Goal: Task Accomplishment & Management: Use online tool/utility

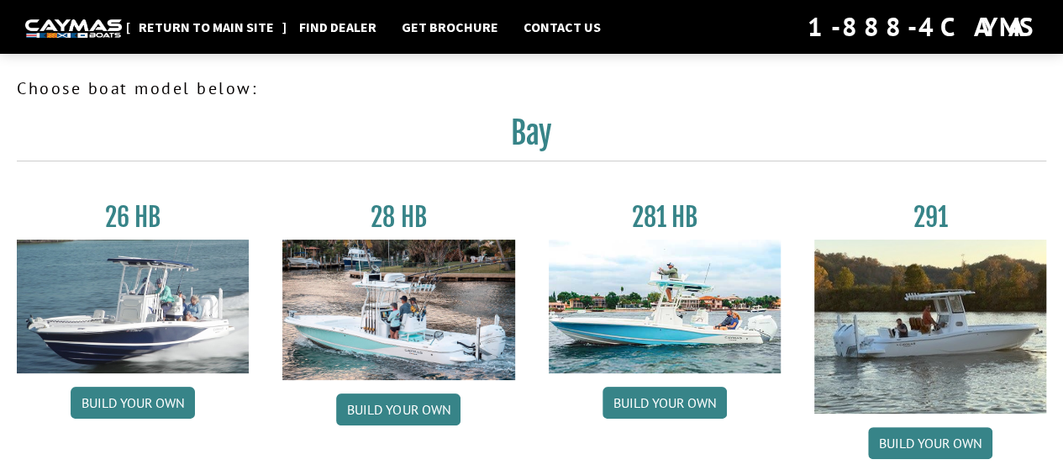
click at [216, 24] on link "Return to main site" at bounding box center [206, 27] width 152 height 22
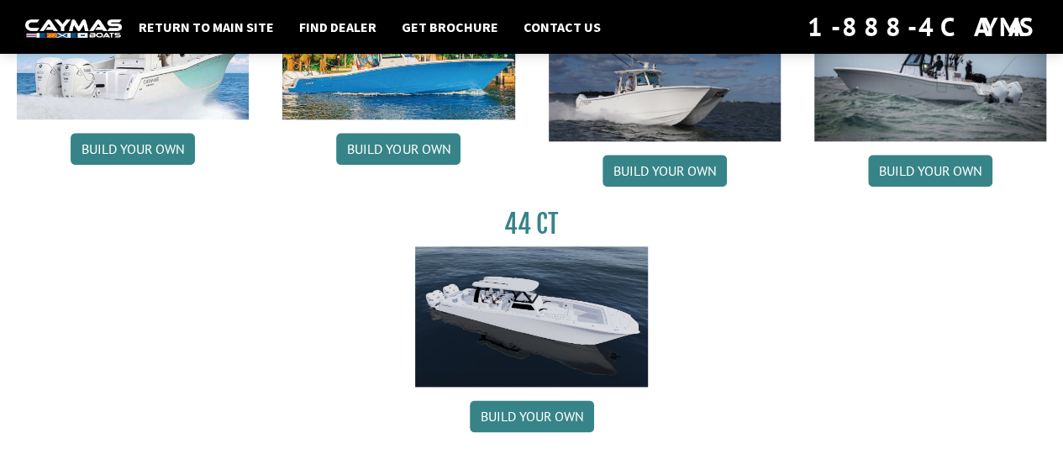
scroll to position [672, 0]
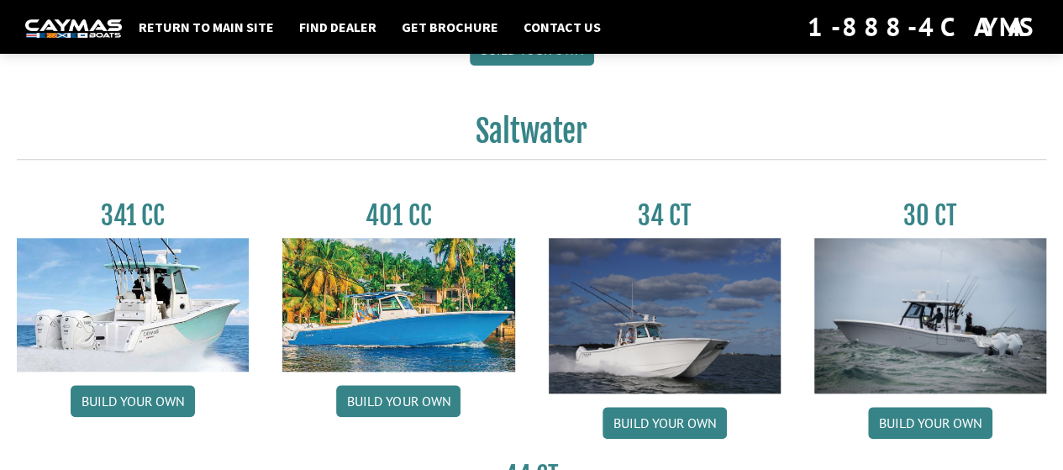
click at [934, 318] on img at bounding box center [930, 315] width 232 height 155
click at [922, 423] on link "Build your own" at bounding box center [930, 423] width 124 height 32
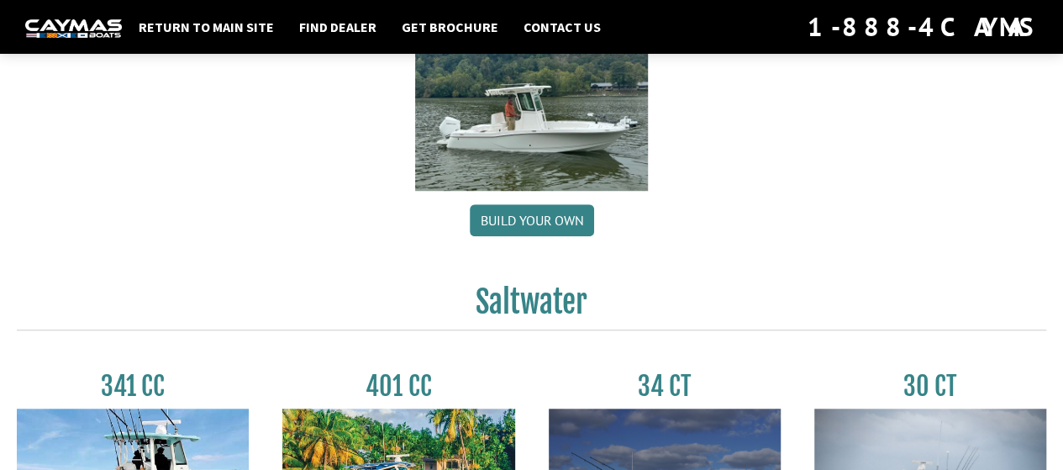
scroll to position [0, 0]
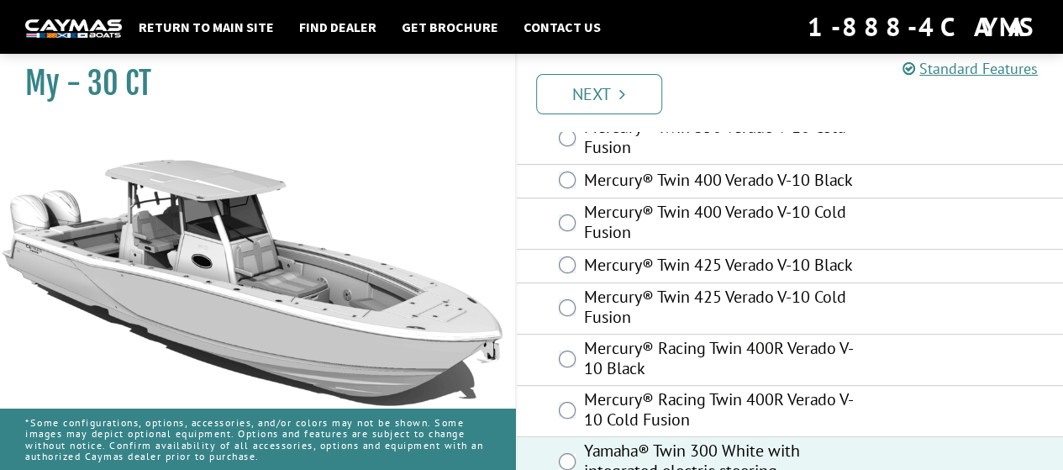
scroll to position [269, 0]
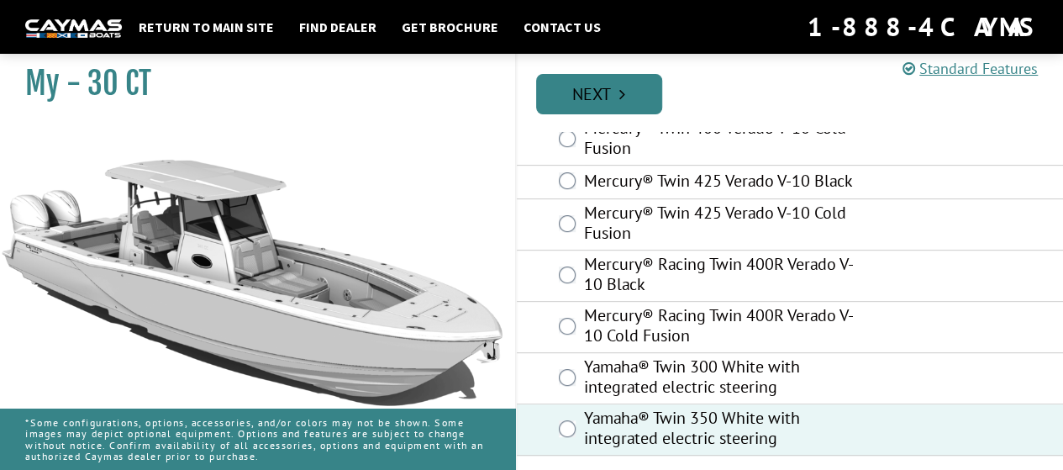
click at [611, 98] on link "Next" at bounding box center [599, 94] width 126 height 40
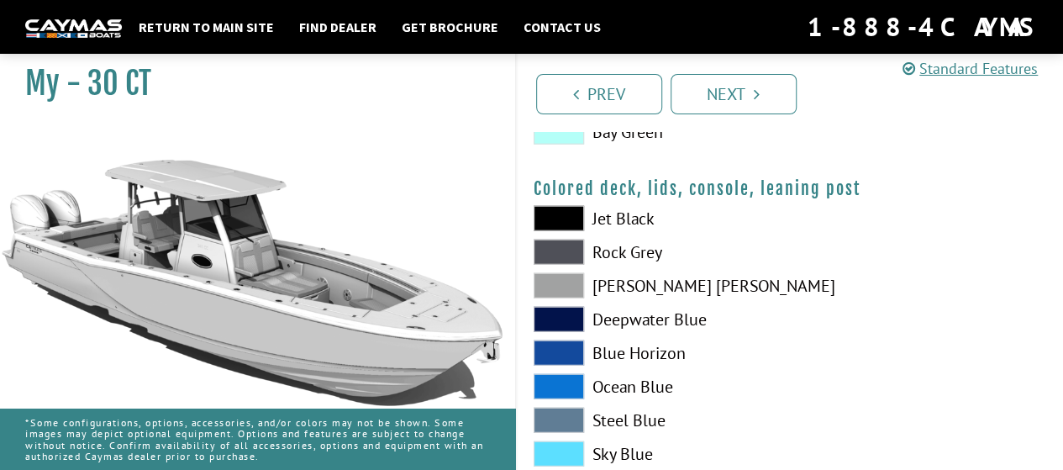
scroll to position [2160, 0]
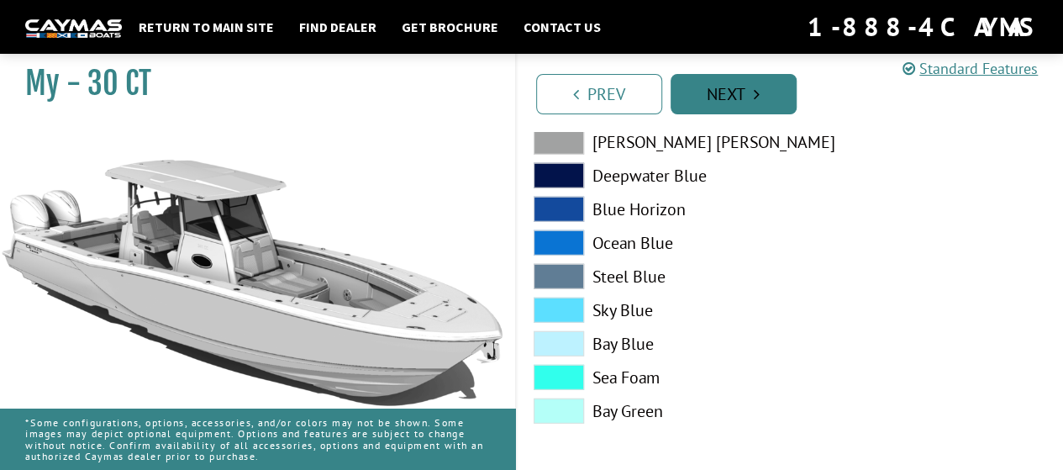
click at [743, 88] on link "Next" at bounding box center [734, 94] width 126 height 40
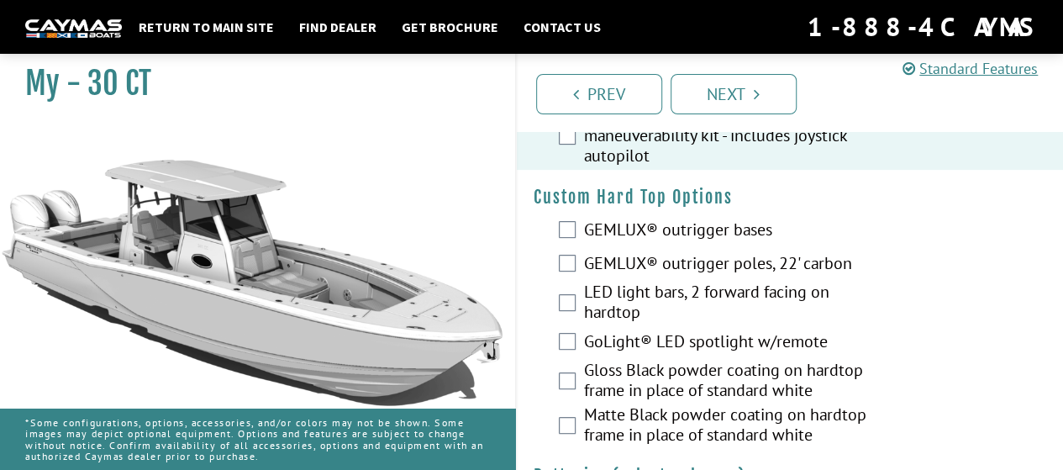
scroll to position [0, 0]
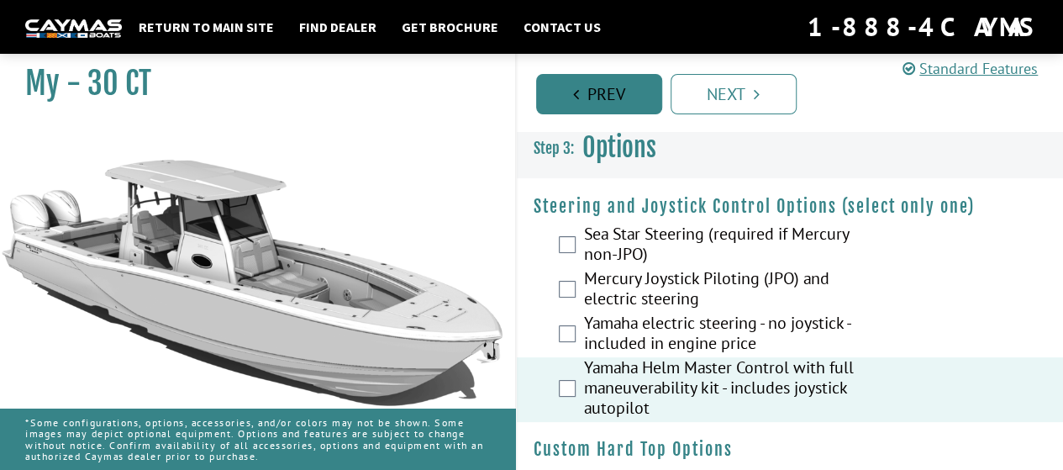
click at [584, 100] on link "Prev" at bounding box center [599, 94] width 126 height 40
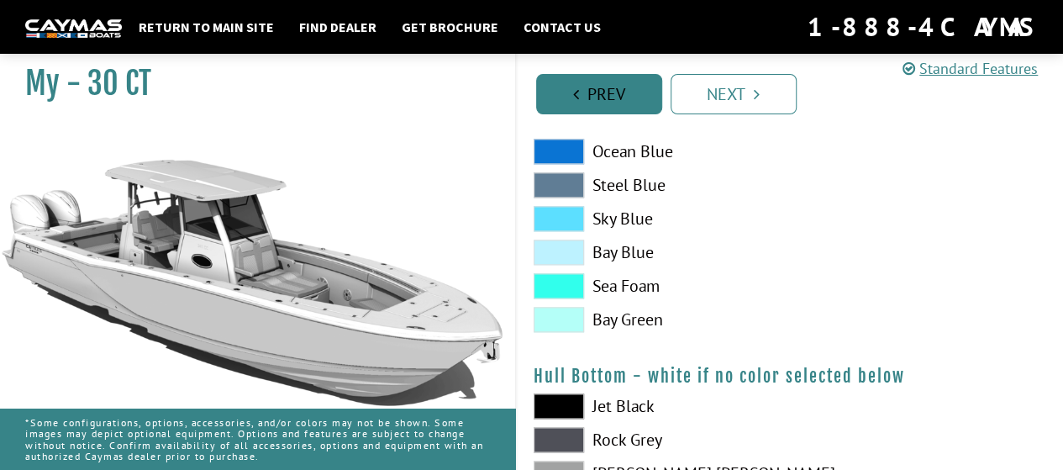
click at [596, 80] on link "Prev" at bounding box center [599, 94] width 126 height 40
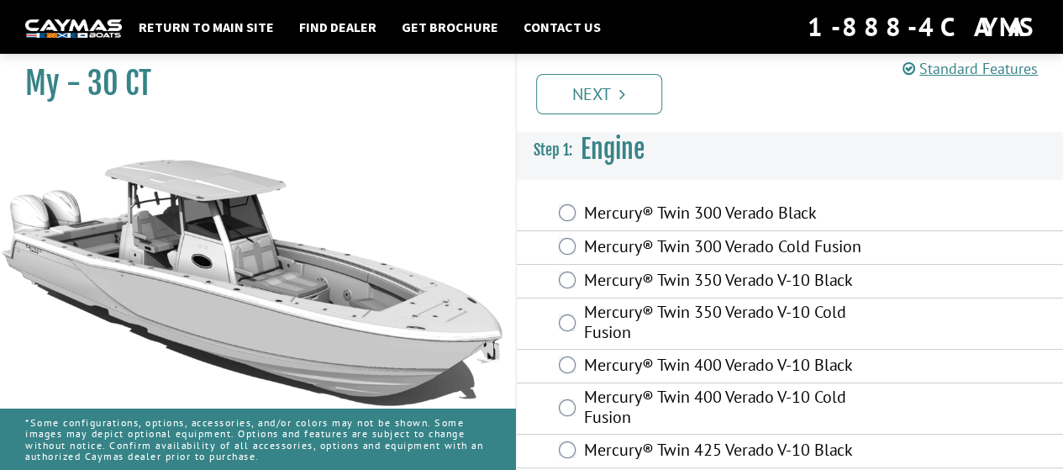
scroll to position [269, 0]
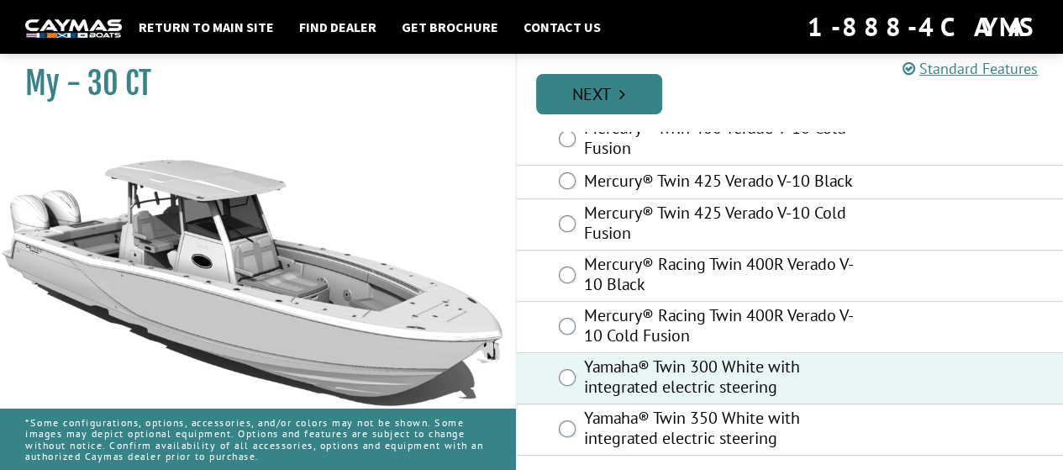
click at [609, 87] on link "Next" at bounding box center [599, 94] width 126 height 40
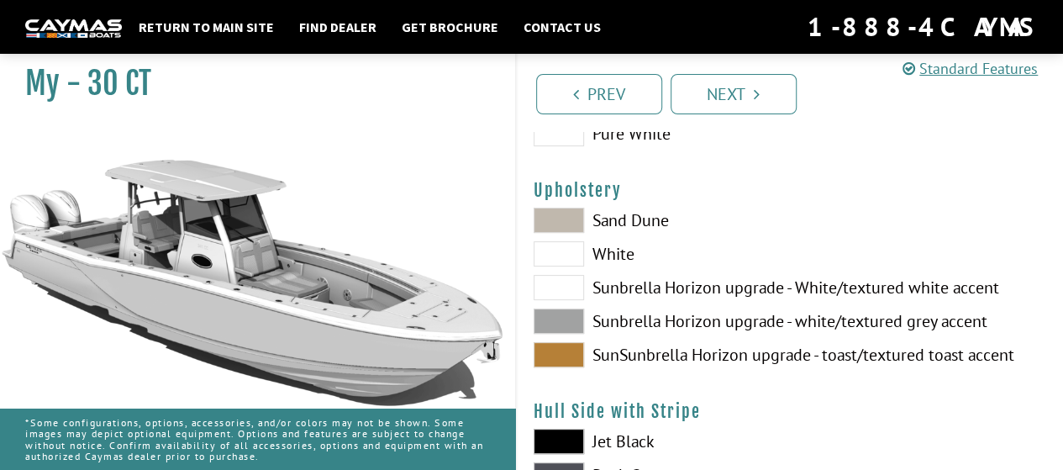
scroll to position [0, 0]
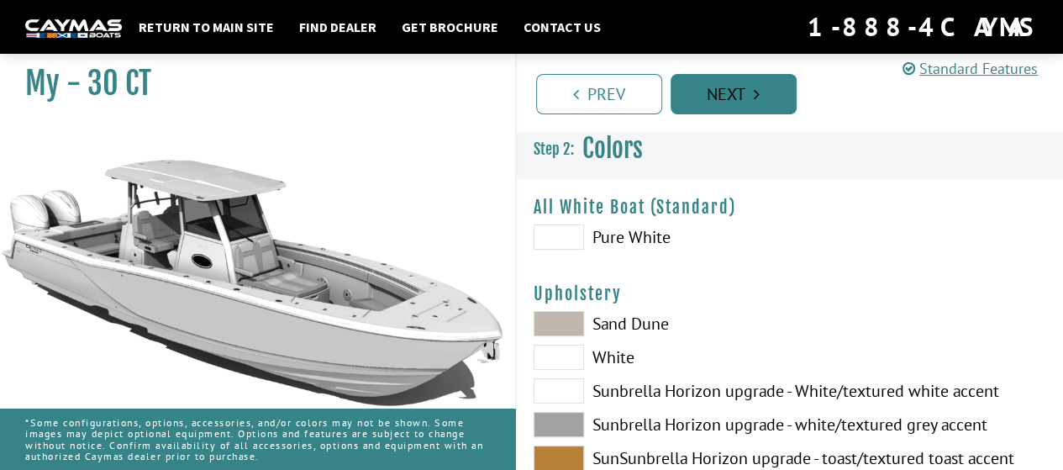
click at [702, 96] on link "Next" at bounding box center [734, 94] width 126 height 40
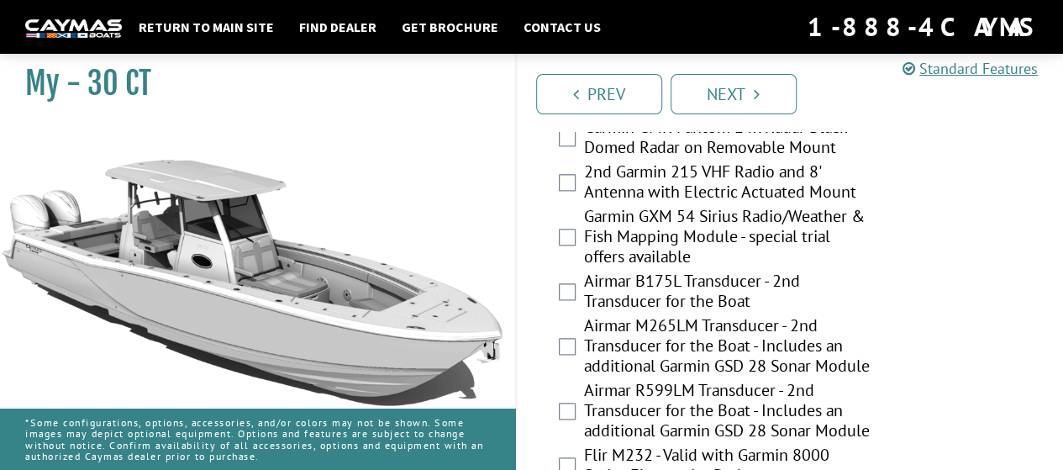
scroll to position [4709, 0]
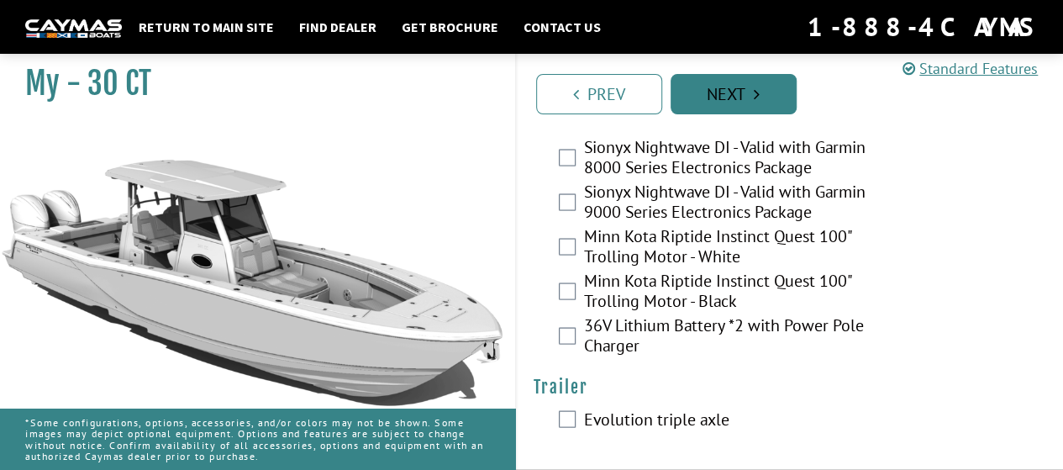
click at [709, 88] on link "Next" at bounding box center [734, 94] width 126 height 40
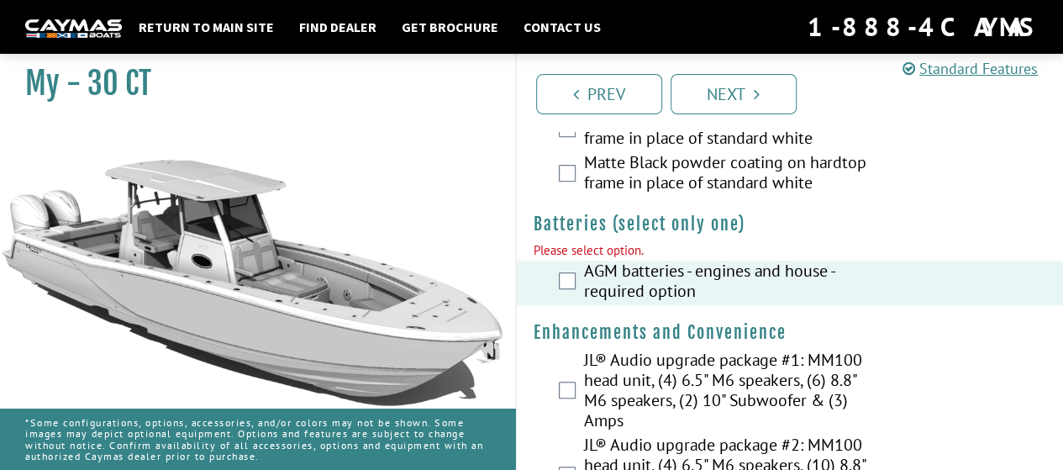
scroll to position [588, 0]
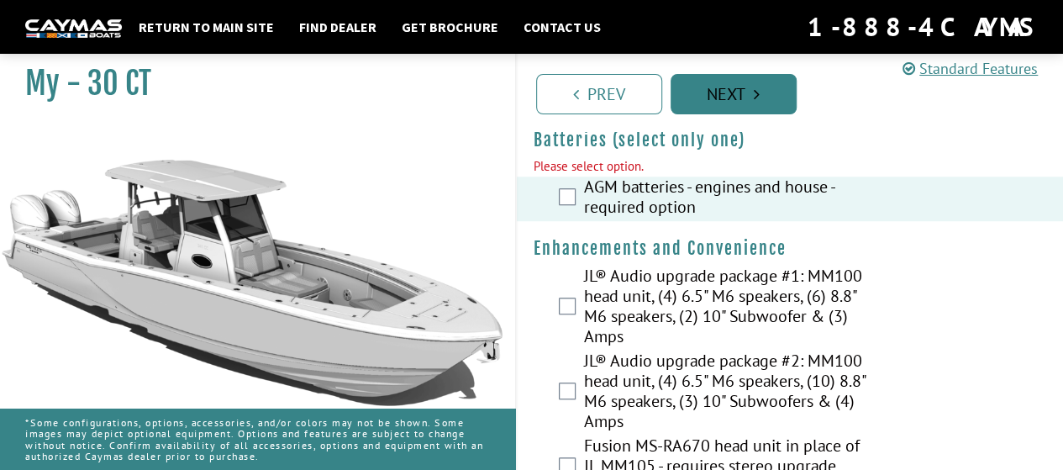
click at [713, 106] on link "Next" at bounding box center [734, 94] width 126 height 40
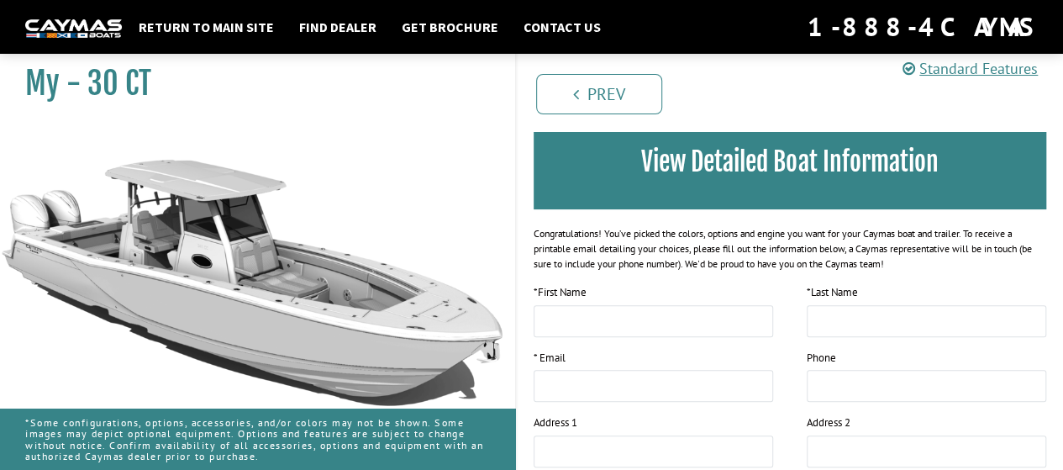
scroll to position [0, 0]
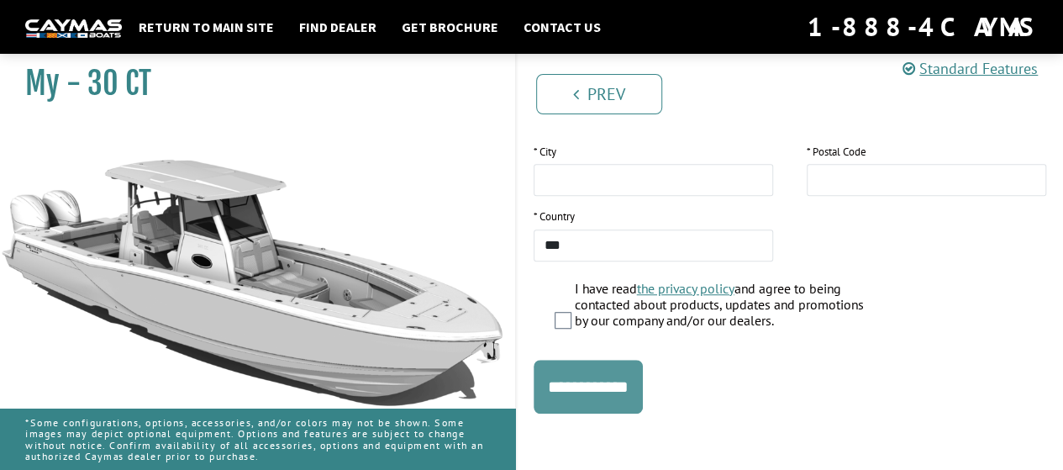
click at [601, 384] on input "**********" at bounding box center [588, 387] width 109 height 54
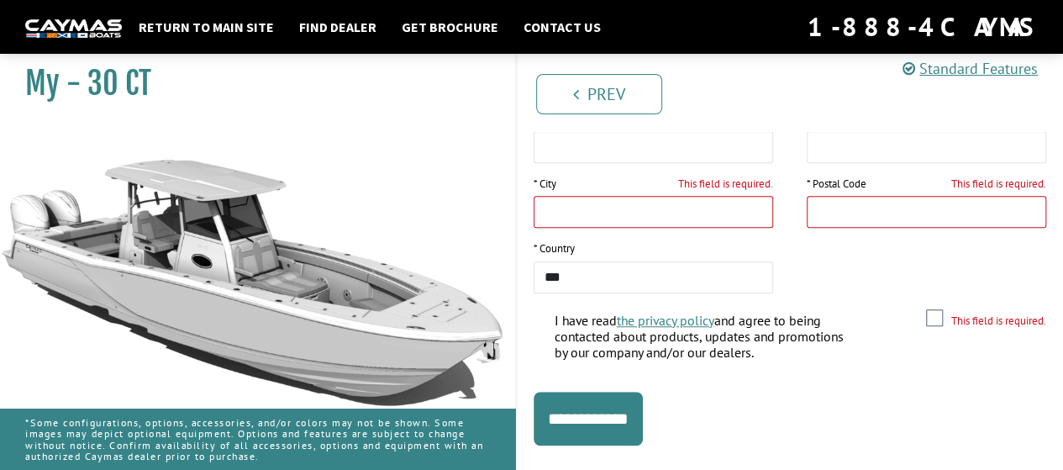
scroll to position [7, 0]
